Goal: Task Accomplishment & Management: Manage account settings

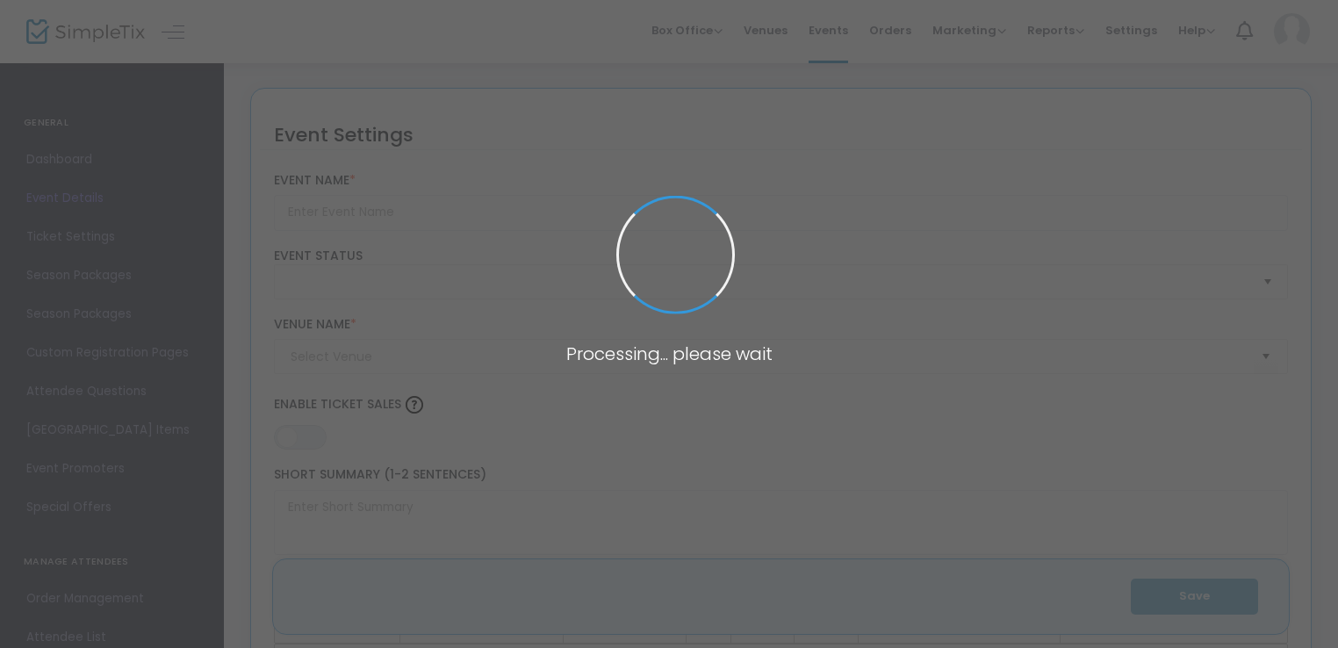
type input "Unintended and Unexpected: [PERSON_NAME] Army after Appomattox"
type textarea "[GEOGRAPHIC_DATA] is delighted to announce that [PERSON_NAME] will deliver the …"
type input "Register Now"
type input "[GEOGRAPHIC_DATA]"
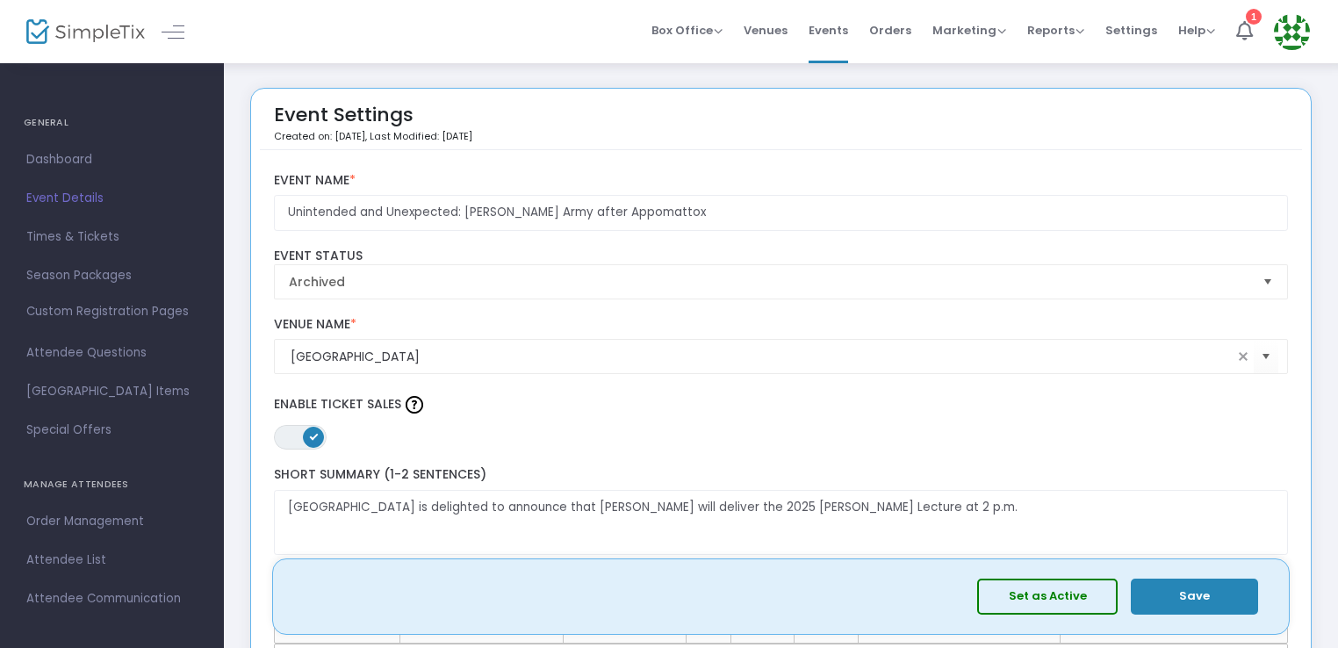
click at [93, 195] on span "Event Details" at bounding box center [111, 198] width 171 height 23
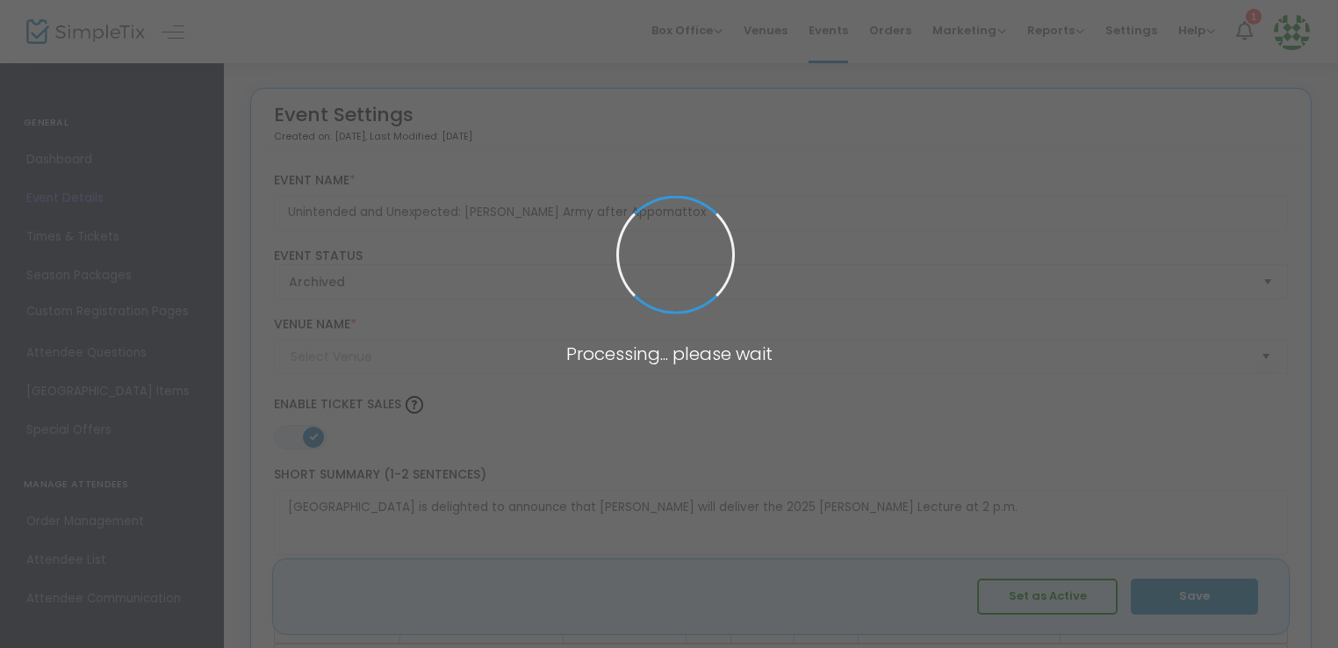
type input "[GEOGRAPHIC_DATA]"
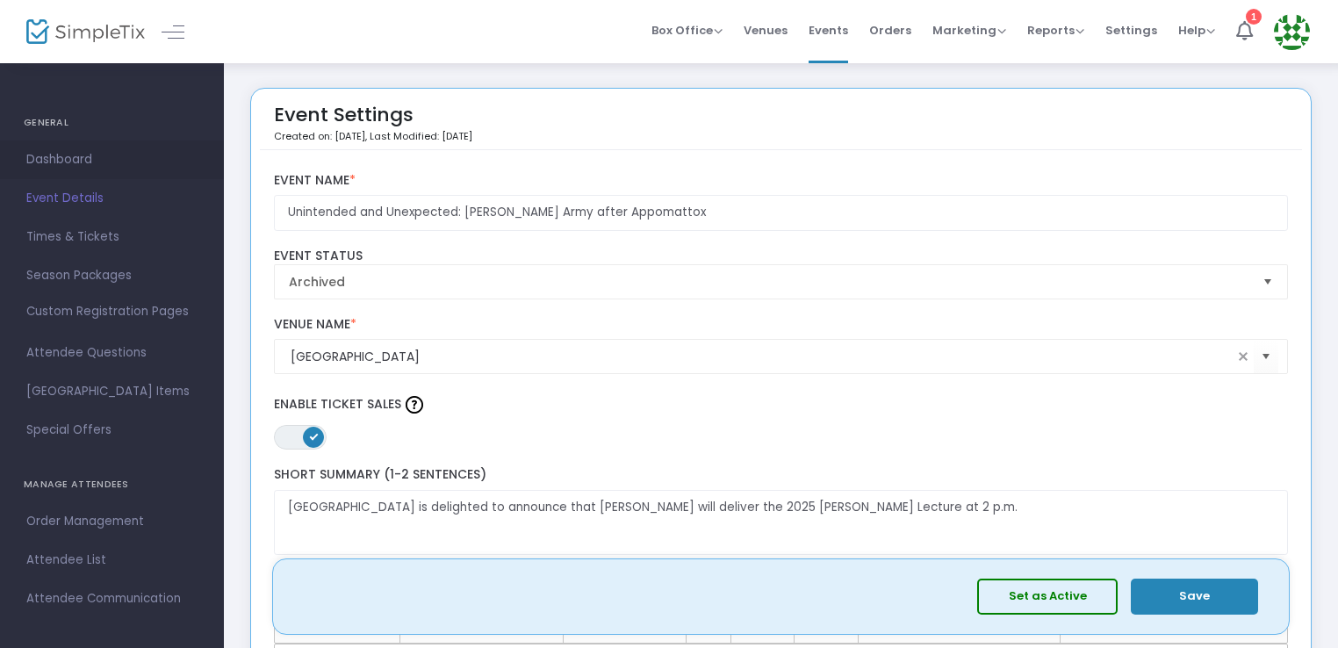
click at [65, 161] on span "Dashboard" at bounding box center [111, 159] width 171 height 23
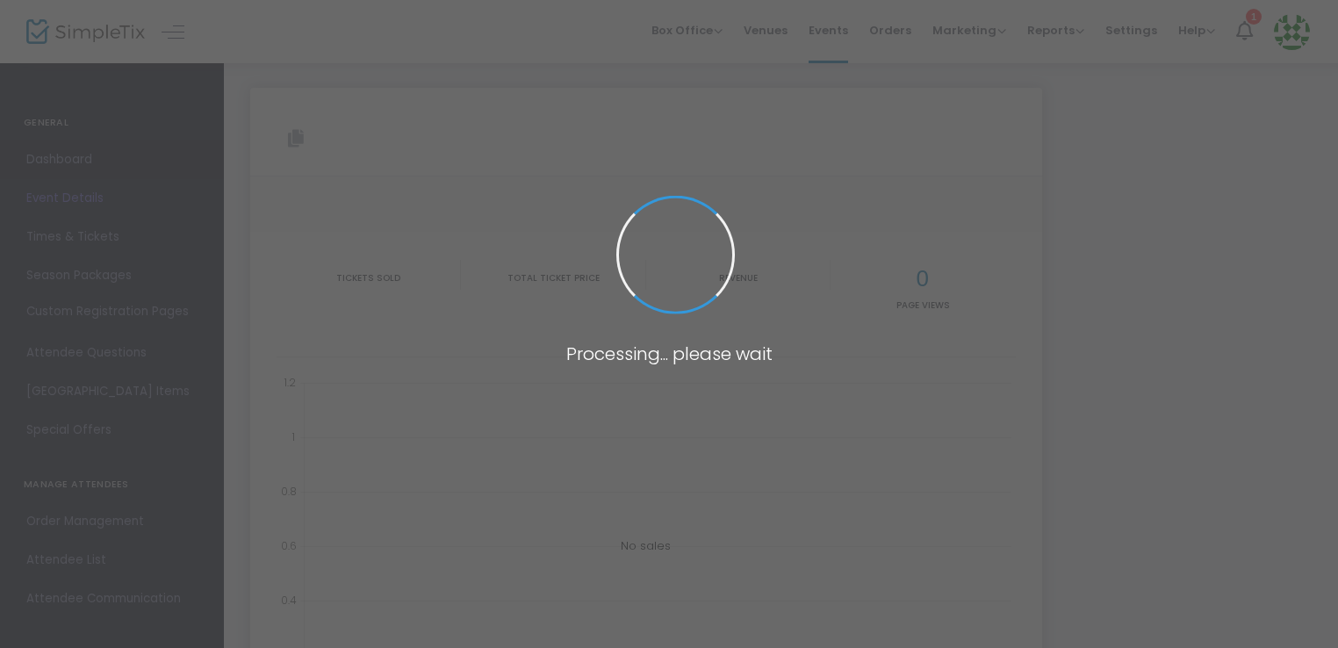
type input "[URL][DOMAIN_NAME]"
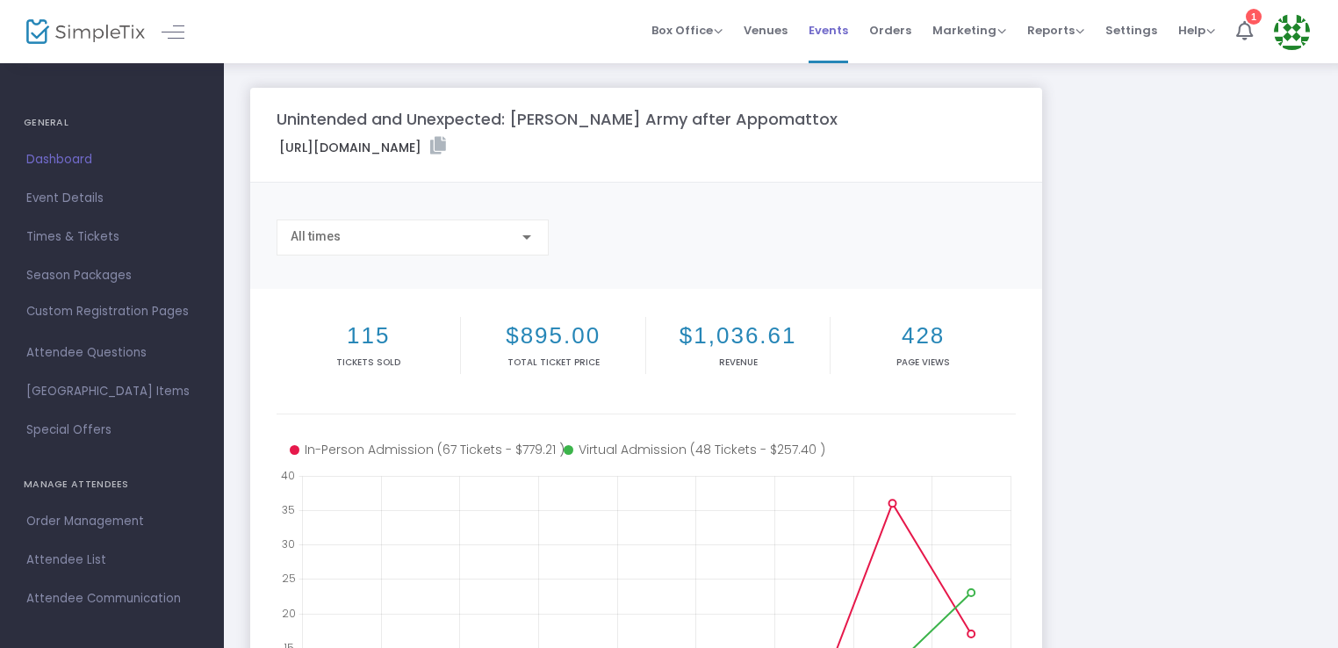
click at [829, 25] on span "Events" at bounding box center [827, 30] width 39 height 45
